Goal: Check status: Check status

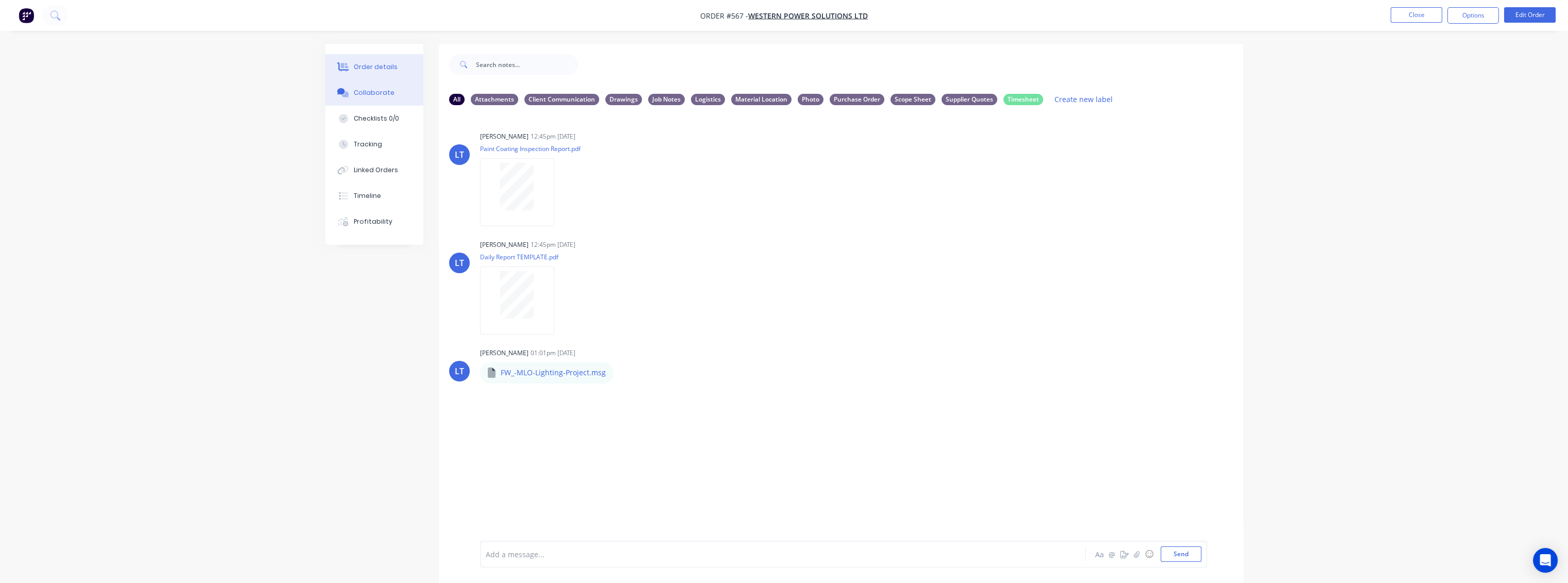
click at [363, 69] on div "Order details" at bounding box center [376, 66] width 44 height 9
